Goal: Find specific page/section: Find specific page/section

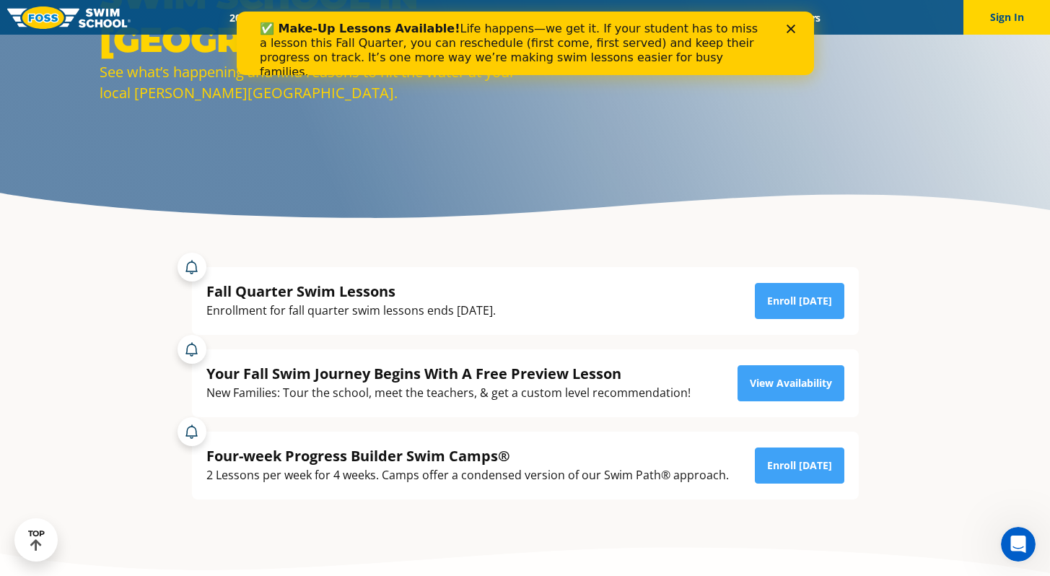
scroll to position [170, 0]
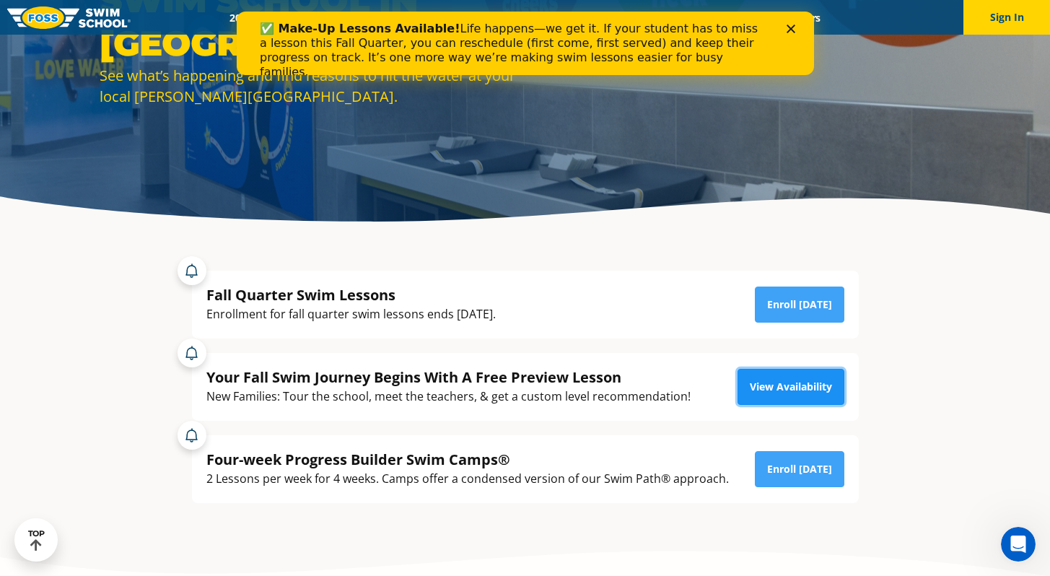
click at [762, 385] on link "View Availability" at bounding box center [790, 387] width 107 height 36
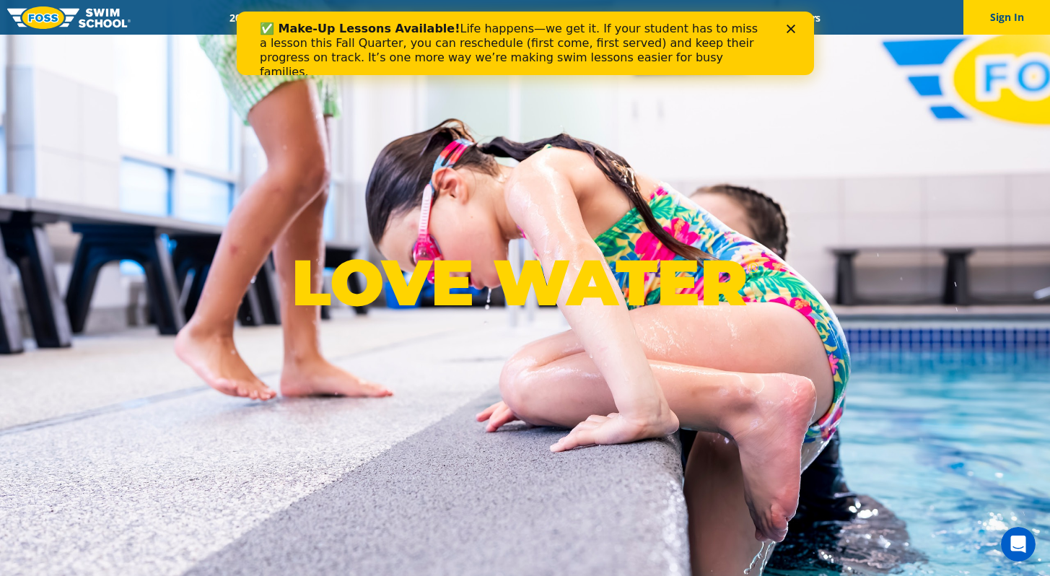
click at [791, 30] on polygon "Close" at bounding box center [790, 29] width 9 height 9
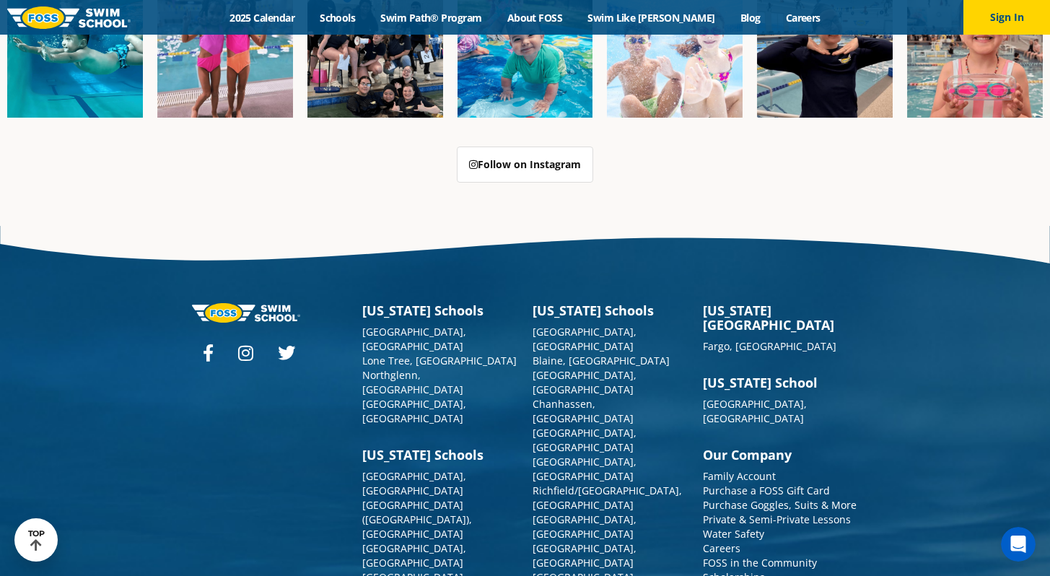
scroll to position [3658, 0]
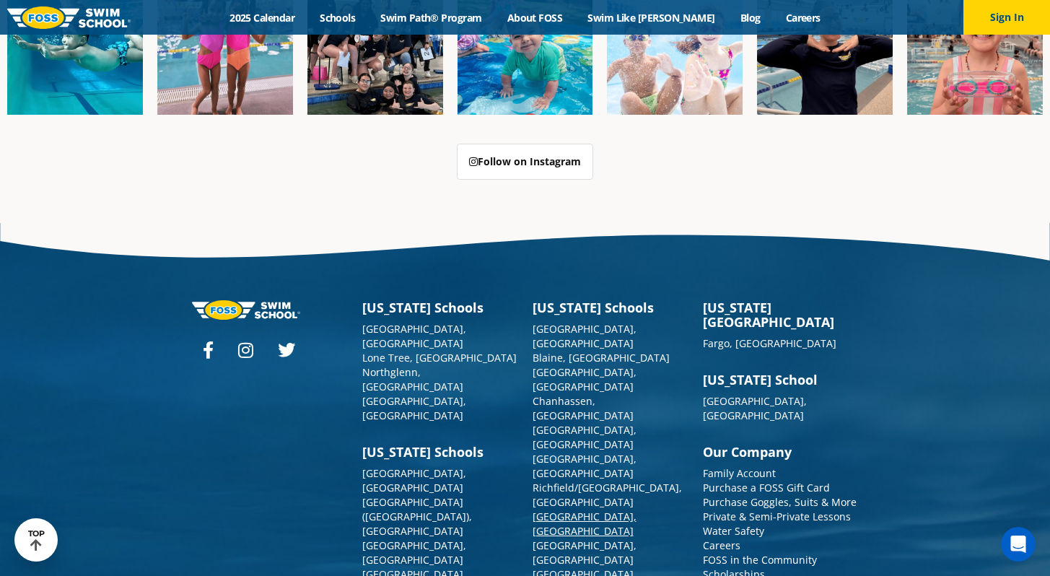
click at [550, 509] on link "[GEOGRAPHIC_DATA], [GEOGRAPHIC_DATA]" at bounding box center [584, 523] width 104 height 28
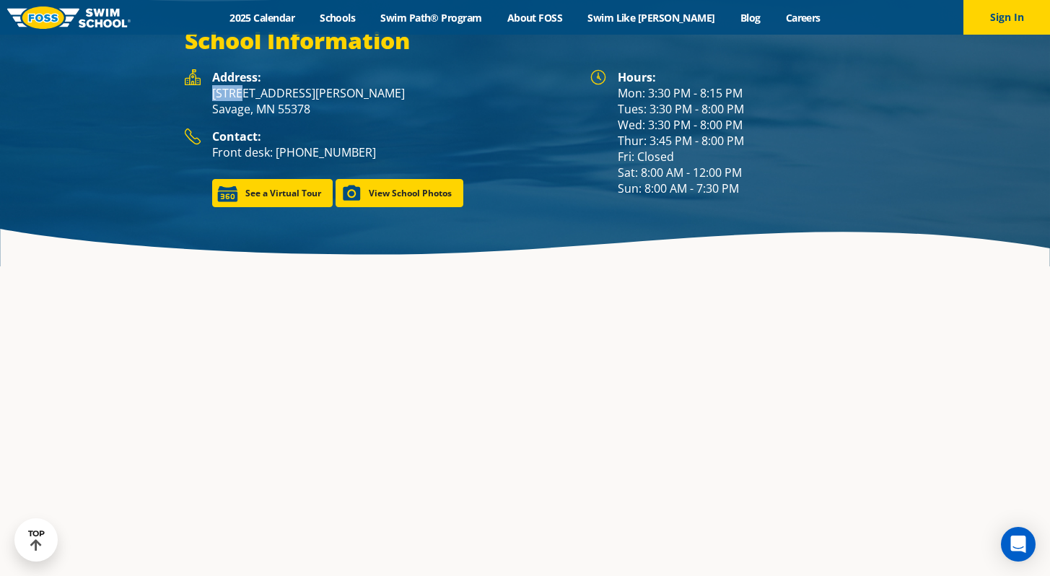
scroll to position [2071, 0]
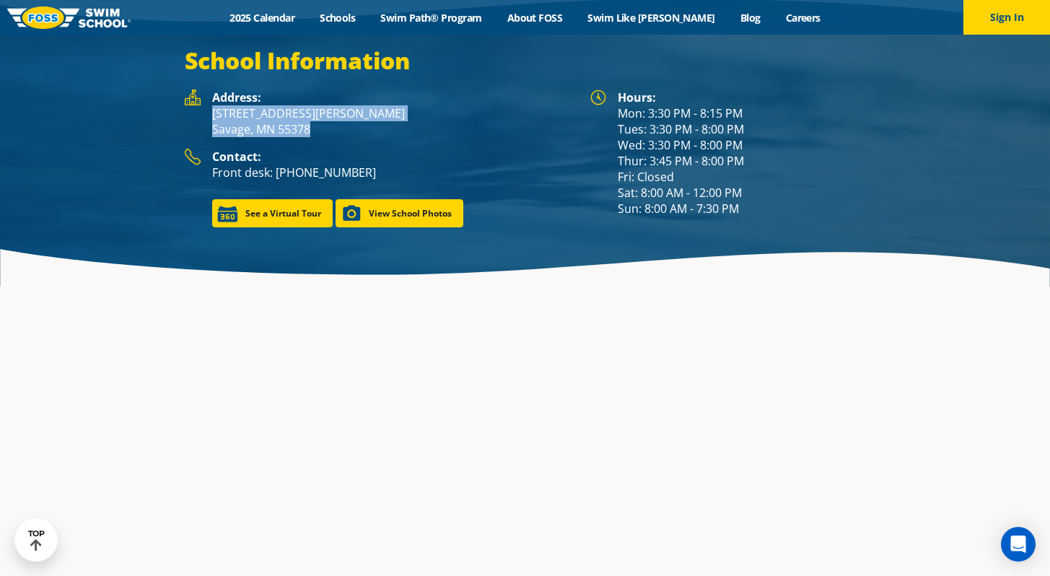
drag, startPoint x: 212, startPoint y: 115, endPoint x: 317, endPoint y: 132, distance: 106.7
click at [317, 132] on p "[STREET_ADDRESS][PERSON_NAME]" at bounding box center [394, 121] width 364 height 32
copy p "[STREET_ADDRESS][PERSON_NAME]"
